Goal: Transaction & Acquisition: Purchase product/service

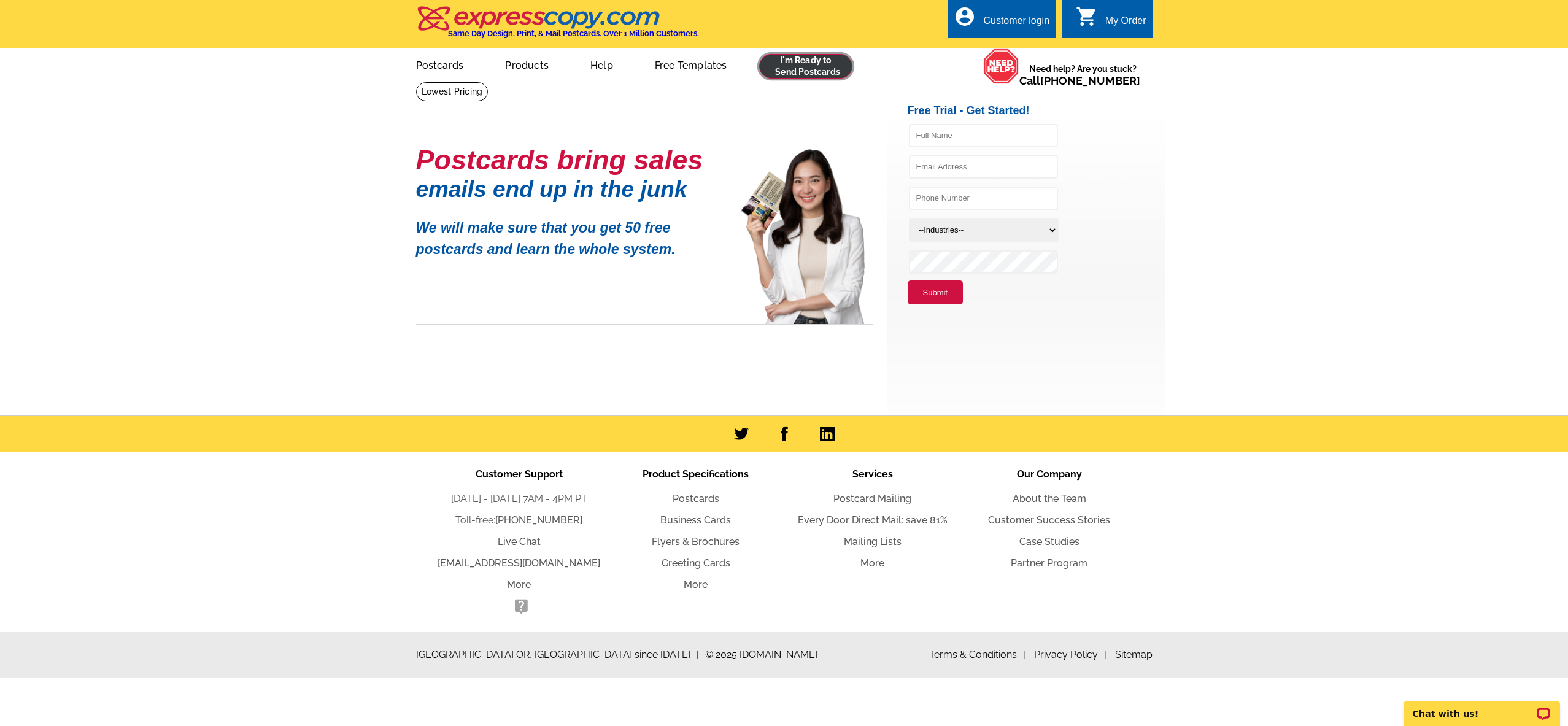
click at [808, 68] on link at bounding box center [806, 66] width 94 height 25
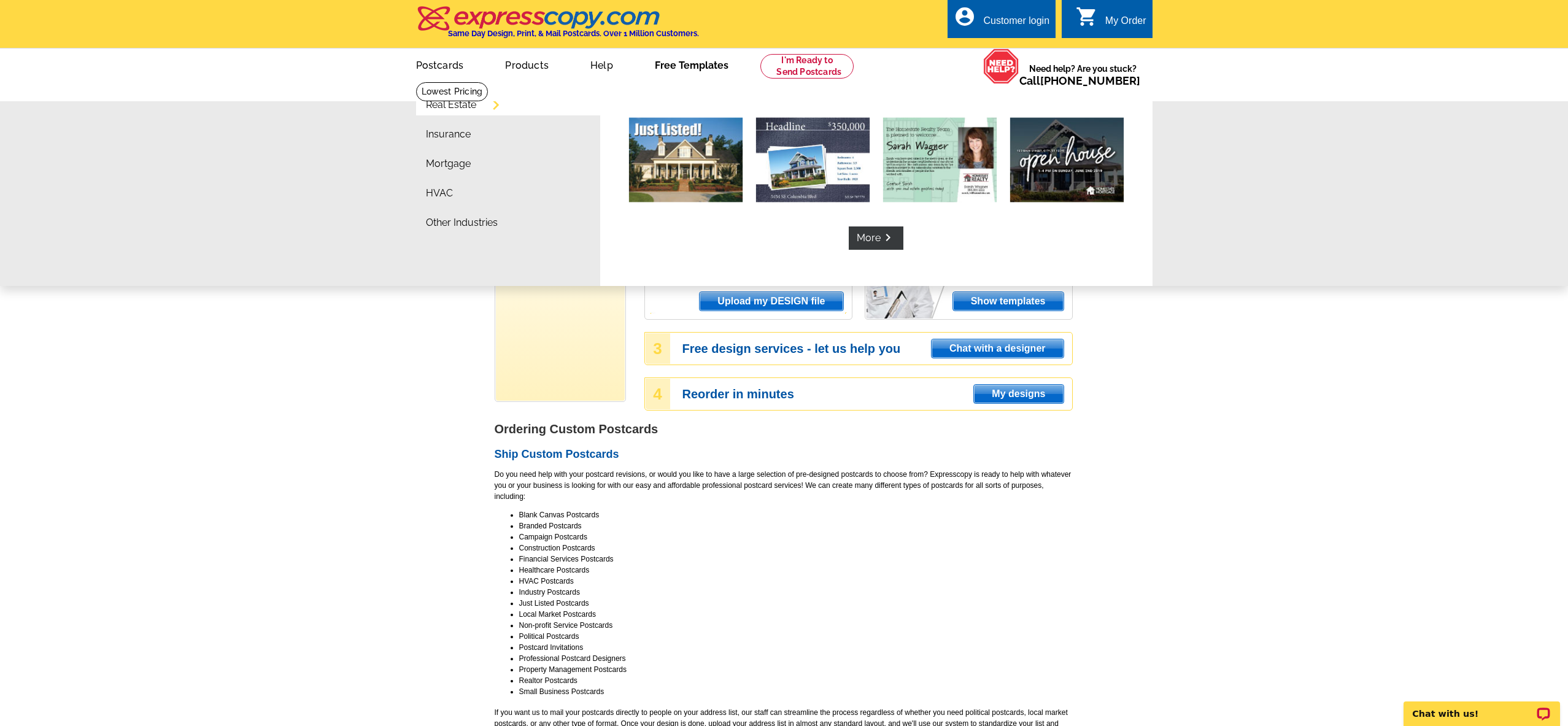
click at [685, 64] on link "Free Templates" at bounding box center [692, 64] width 113 height 29
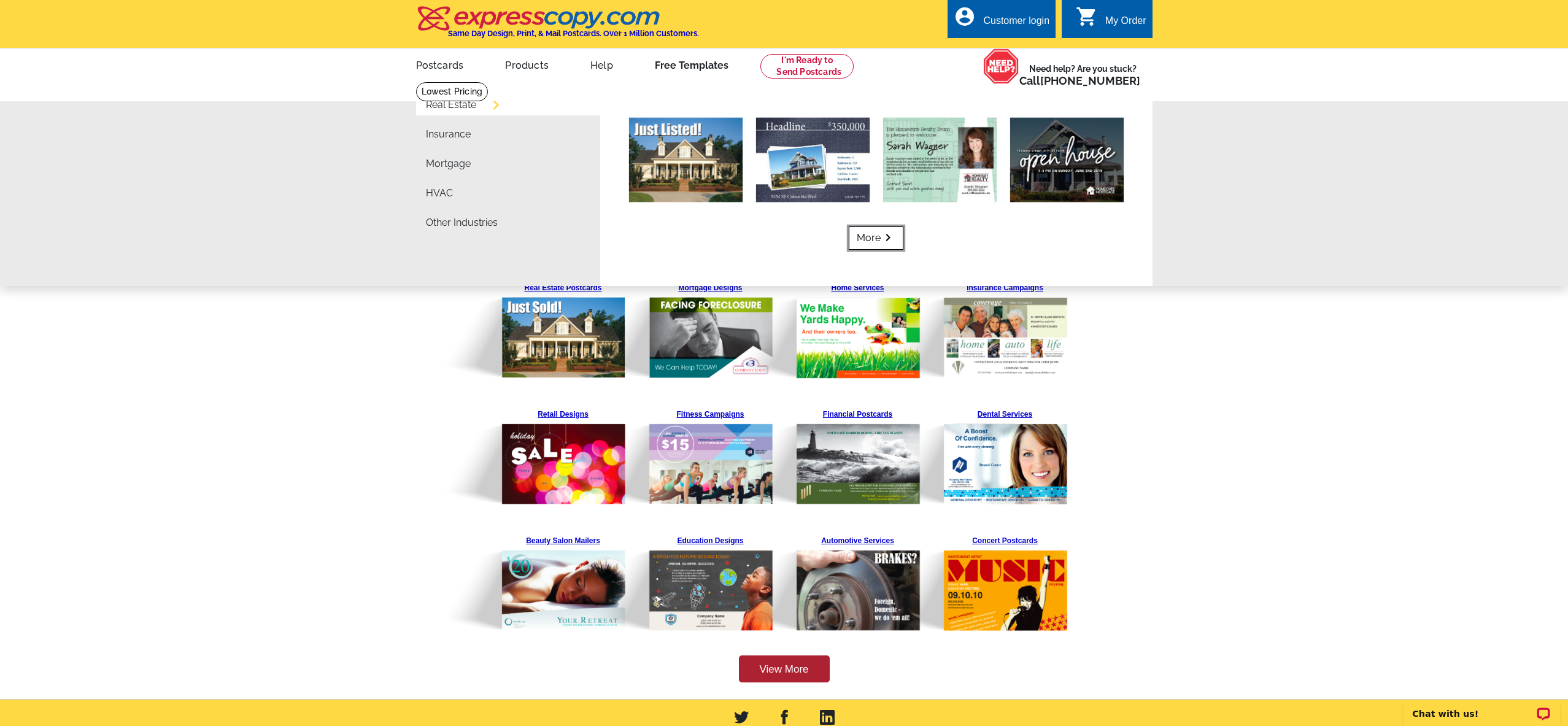
click at [873, 238] on link "More keyboard_arrow_right" at bounding box center [876, 238] width 54 height 23
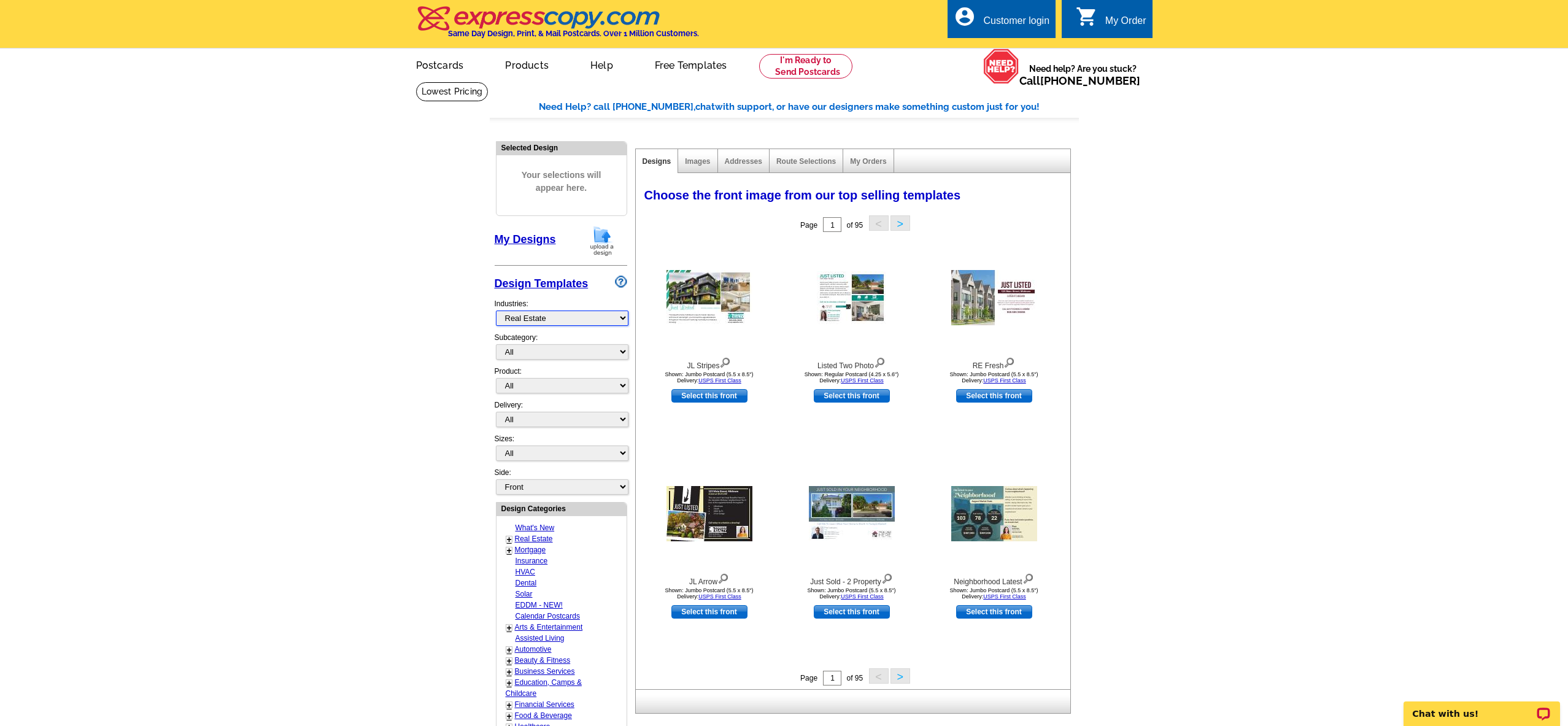
click at [623, 320] on select "What's New Real Estate Mortgage Insurance HVAC Dental Solar EDDM - NEW! Calenda…" at bounding box center [562, 319] width 133 height 16
select select "972"
click at [496, 311] on select "What's New Real Estate Mortgage Insurance HVAC Dental Solar EDDM - NEW! Calenda…" at bounding box center [562, 319] width 133 height 16
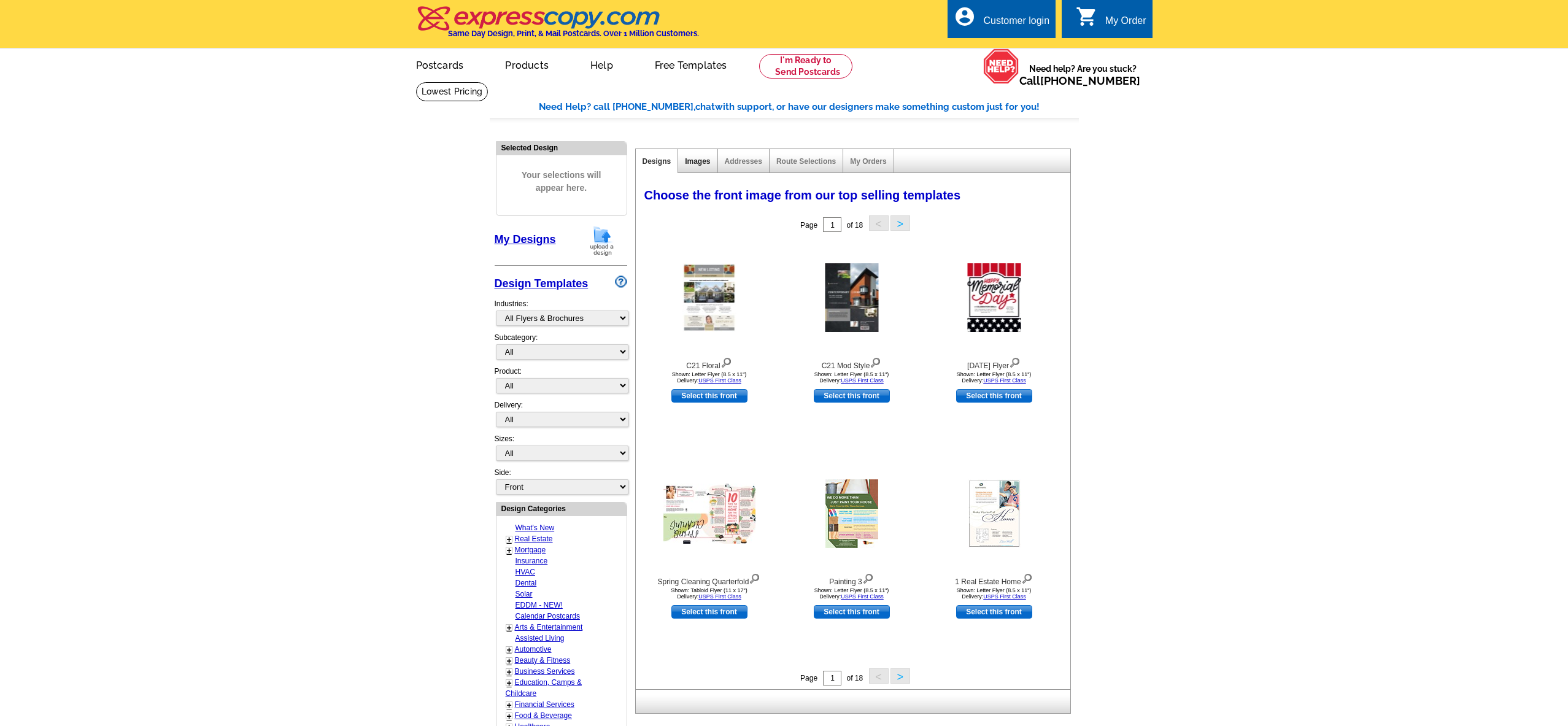
click at [695, 159] on link "Images" at bounding box center [698, 161] width 25 height 8
